Goal: Find specific page/section: Find specific page/section

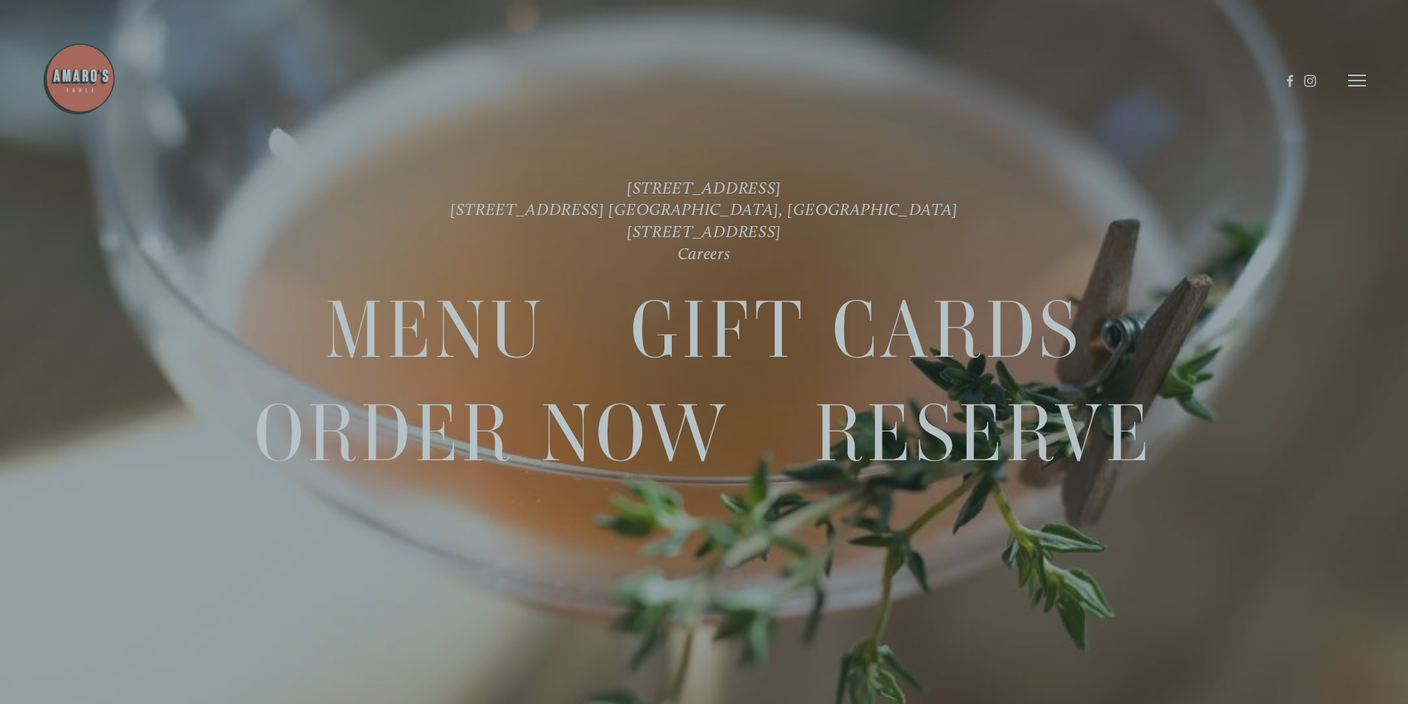
scroll to position [31, 0]
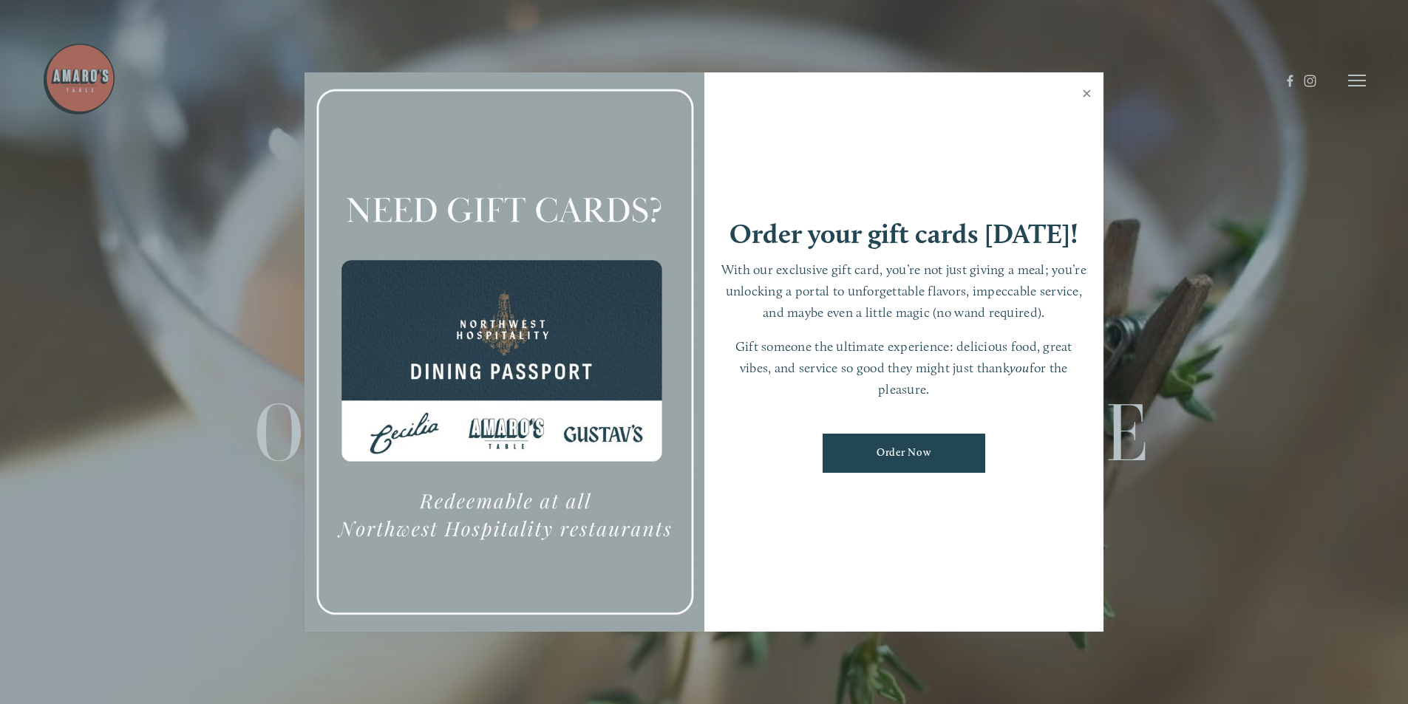
click at [1083, 93] on link "Close" at bounding box center [1086, 95] width 29 height 41
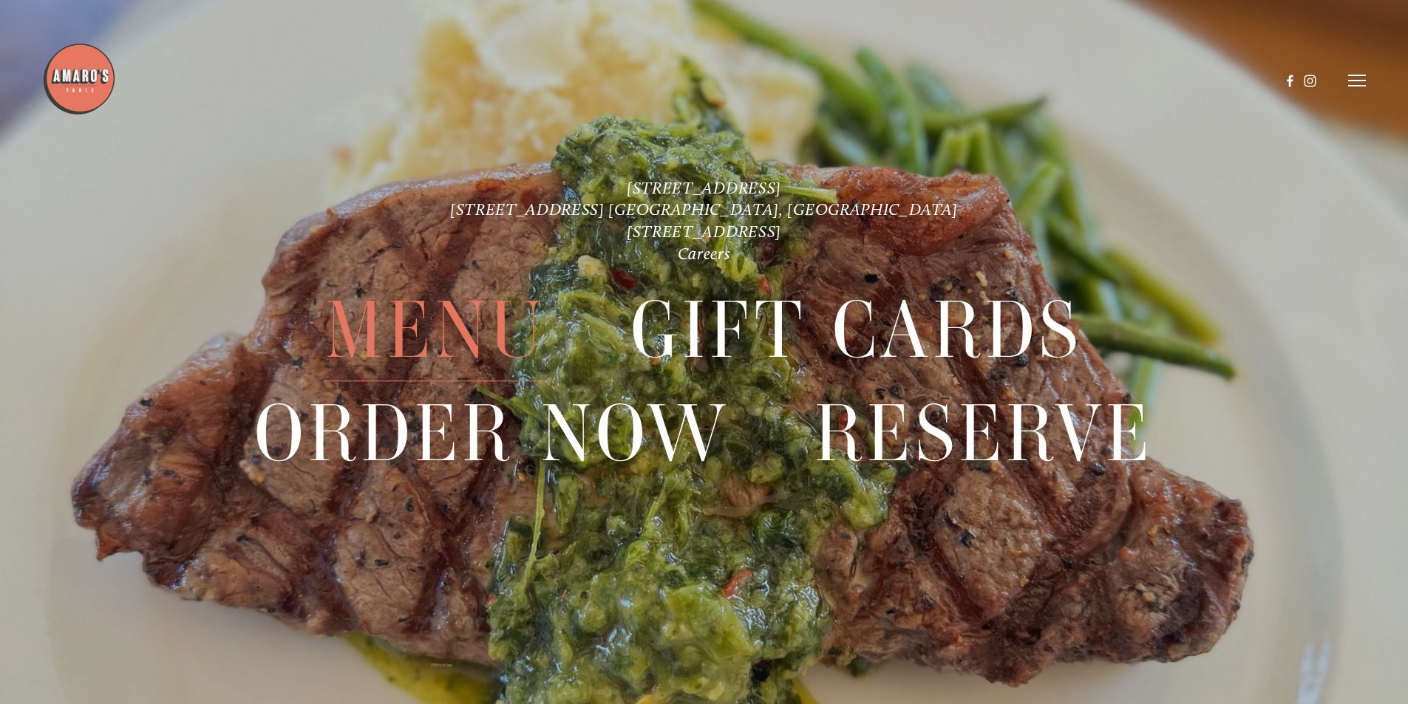
click at [446, 328] on span "Menu" at bounding box center [435, 331] width 220 height 102
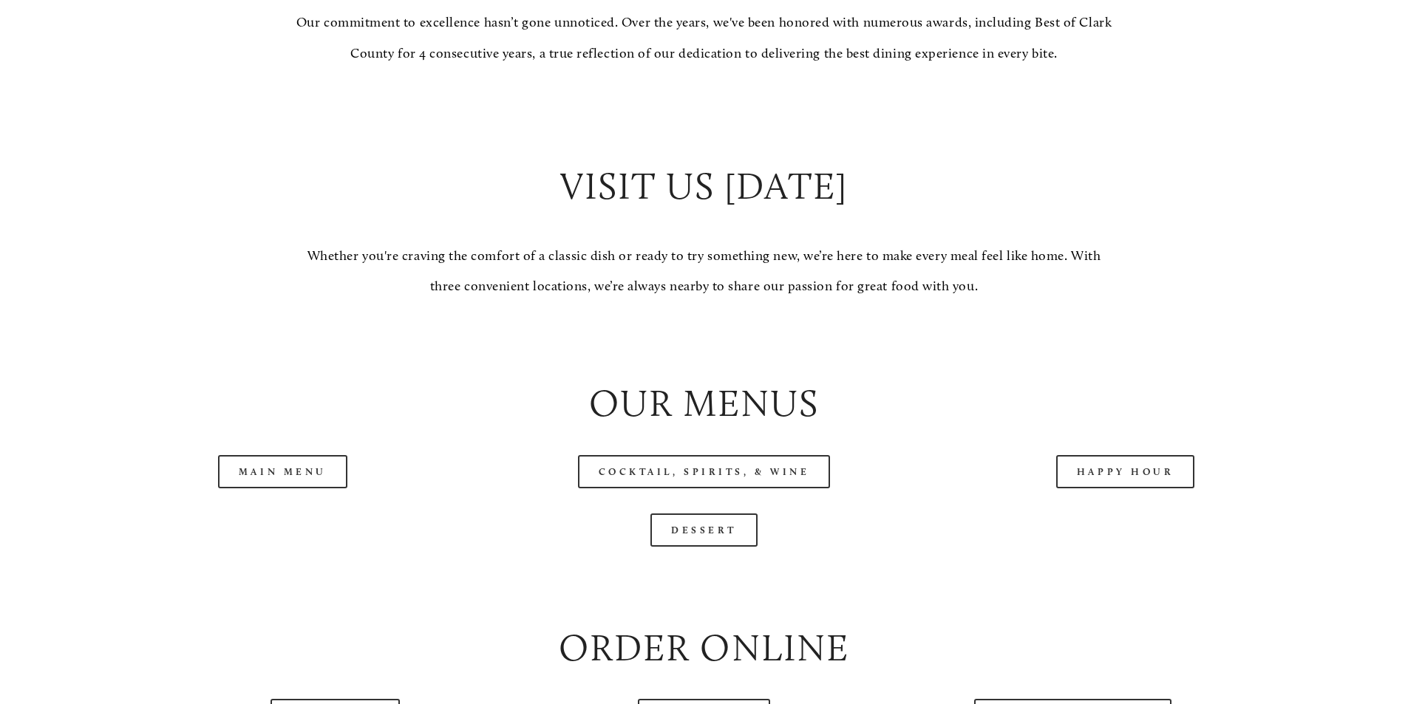
scroll to position [1552, 0]
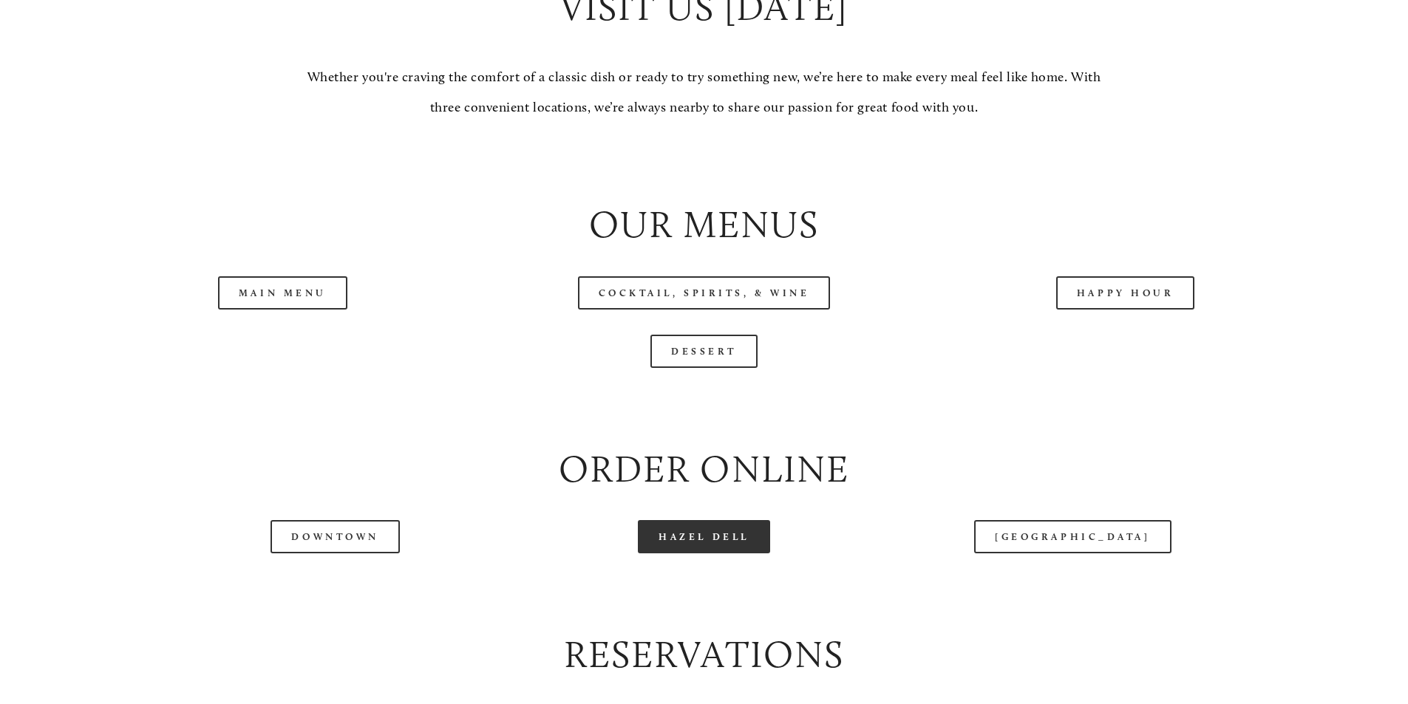
click at [695, 554] on link "Hazel Dell" at bounding box center [704, 536] width 132 height 33
click at [302, 310] on link "Main Menu" at bounding box center [282, 292] width 129 height 33
